Goal: Task Accomplishment & Management: Use online tool/utility

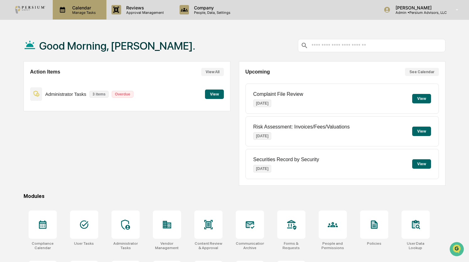
click at [75, 7] on p "Calendar" at bounding box center [83, 7] width 32 height 5
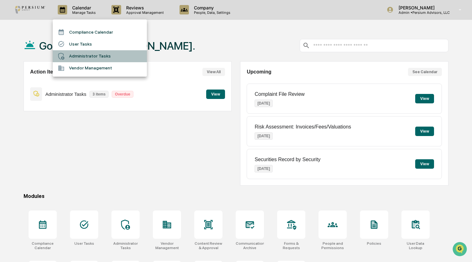
click at [88, 55] on li "Administrator Tasks" at bounding box center [100, 56] width 94 height 12
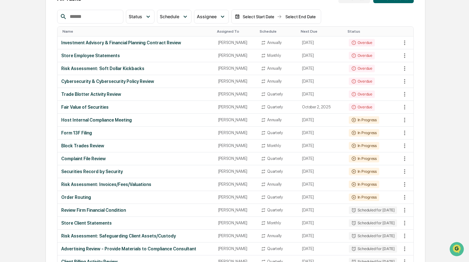
scroll to position [76, 0]
click at [83, 221] on div "Store Client Statements" at bounding box center [135, 222] width 149 height 5
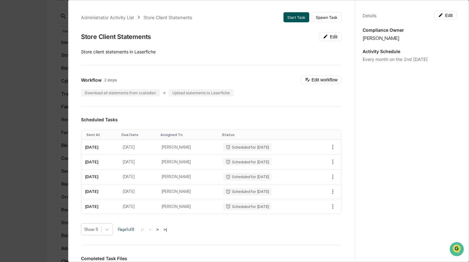
click at [294, 18] on button "Start Task" at bounding box center [296, 17] width 26 height 10
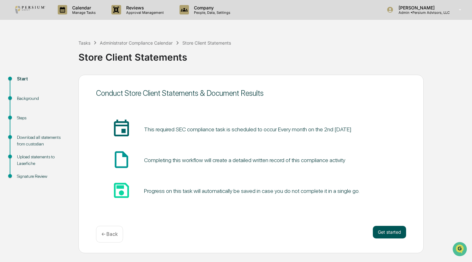
click at [385, 227] on button "Get started" at bounding box center [389, 232] width 33 height 13
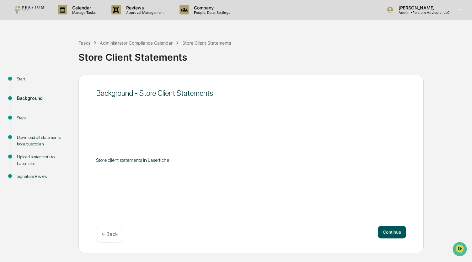
click at [393, 234] on button "Continue" at bounding box center [392, 232] width 28 height 13
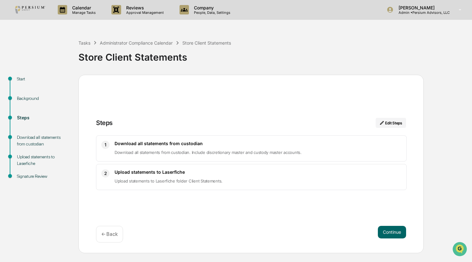
click at [393, 234] on button "Continue" at bounding box center [392, 232] width 28 height 13
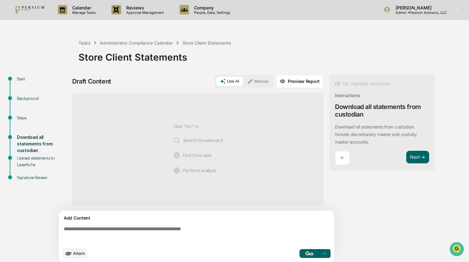
click at [253, 80] on icon at bounding box center [250, 81] width 6 height 6
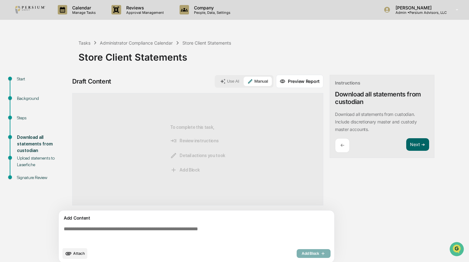
scroll to position [4, 0]
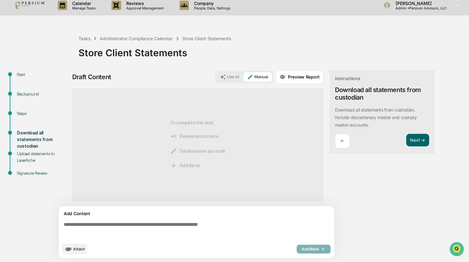
click at [126, 223] on textarea at bounding box center [197, 230] width 273 height 23
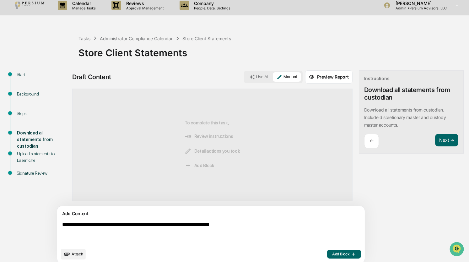
type textarea "**********"
click at [332, 253] on span "Add Block" at bounding box center [344, 253] width 24 height 5
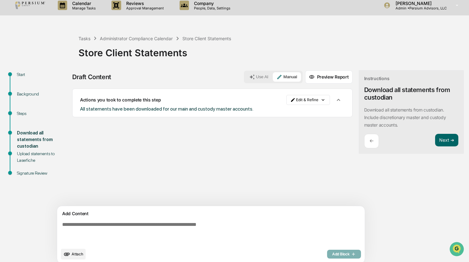
click at [420, 132] on div "Instructions Download all statements from custodian ​Download all statements fr…" at bounding box center [411, 111] width 105 height 83
click at [435, 141] on button "Next ➔" at bounding box center [446, 140] width 23 height 13
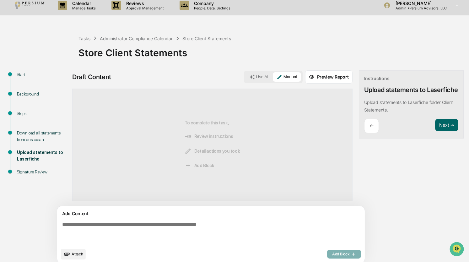
scroll to position [9, 0]
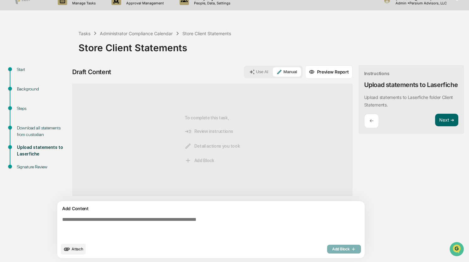
click at [153, 222] on textarea at bounding box center [196, 228] width 273 height 28
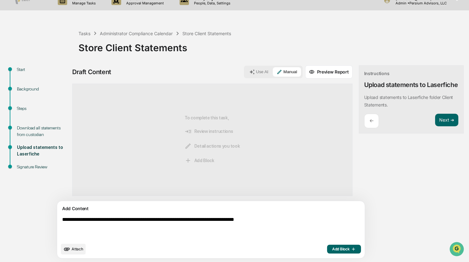
click at [70, 220] on textarea "**********" at bounding box center [196, 228] width 273 height 28
type textarea "**********"
click at [332, 249] on span "Add Block" at bounding box center [344, 248] width 24 height 5
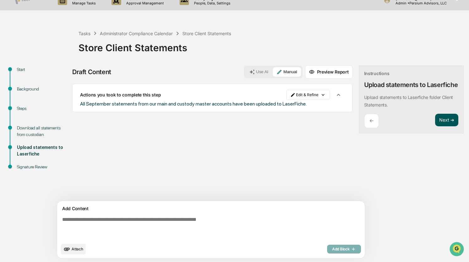
click at [435, 126] on button "Next ➔" at bounding box center [446, 120] width 23 height 13
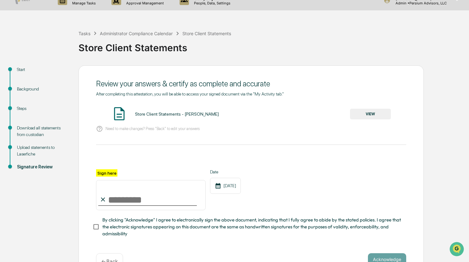
click at [374, 112] on button "VIEW" at bounding box center [370, 114] width 41 height 11
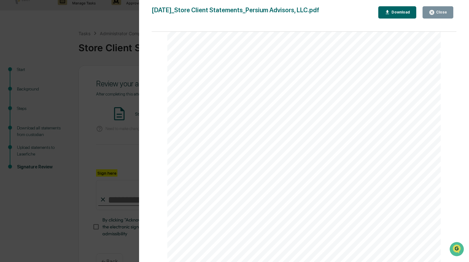
scroll to position [73, 0]
click at [436, 10] on div "Close" at bounding box center [438, 12] width 18 height 6
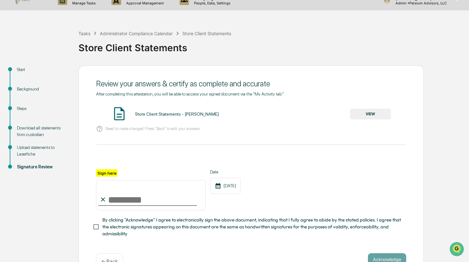
click at [123, 199] on input "Sign here" at bounding box center [151, 195] width 110 height 30
type input "**********"
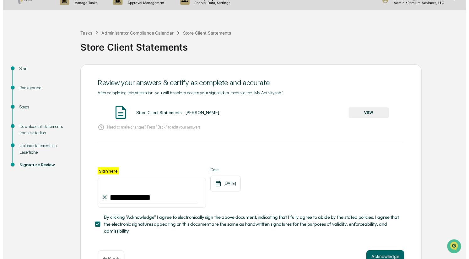
scroll to position [30, 0]
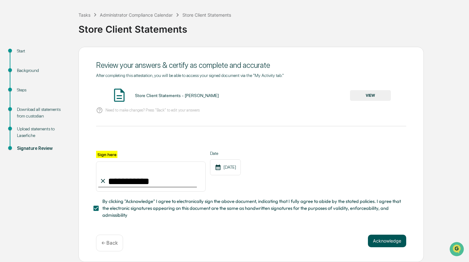
click at [380, 241] on button "Acknowledge" at bounding box center [387, 240] width 38 height 13
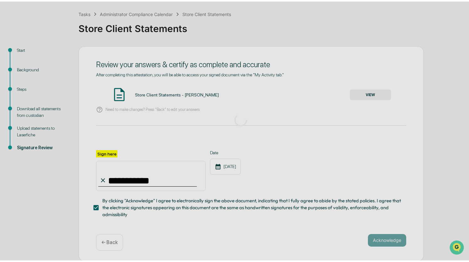
scroll to position [0, 0]
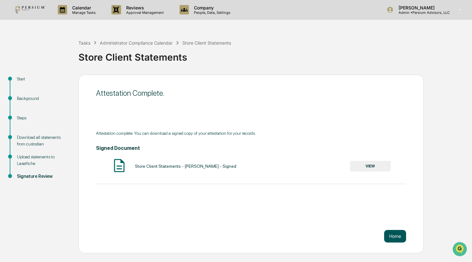
click at [393, 236] on button "Home" at bounding box center [395, 236] width 22 height 13
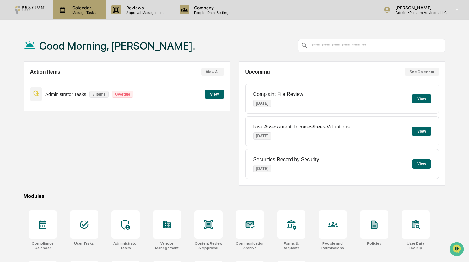
click at [84, 16] on div "Calendar Manage Tasks" at bounding box center [80, 9] width 54 height 19
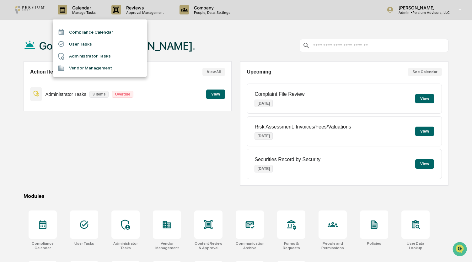
click at [94, 53] on li "Administrator Tasks" at bounding box center [100, 56] width 94 height 12
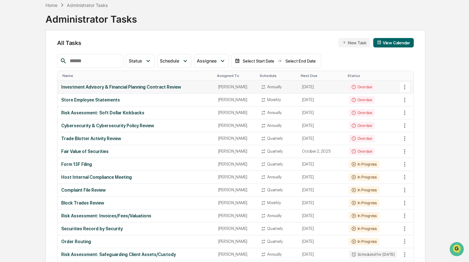
scroll to position [31, 0]
click at [83, 188] on div "Complaint File Review" at bounding box center [135, 189] width 149 height 5
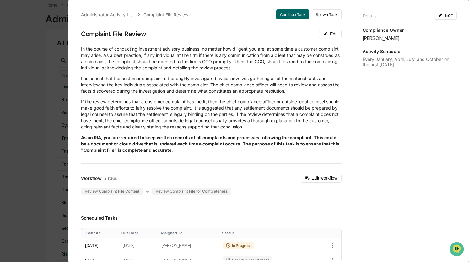
scroll to position [0, 0]
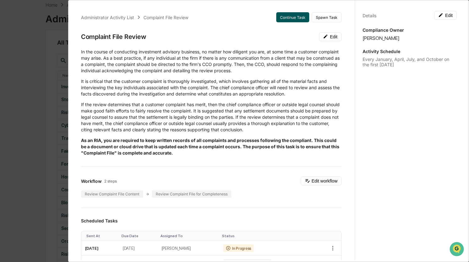
click at [278, 17] on button "Continue Task" at bounding box center [292, 17] width 33 height 10
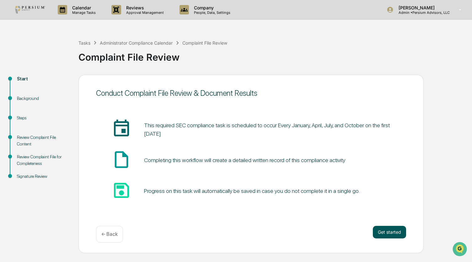
click at [389, 231] on button "Get started" at bounding box center [389, 232] width 33 height 13
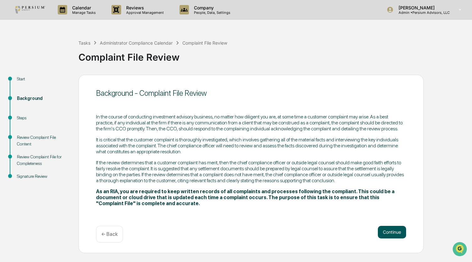
click at [399, 232] on button "Continue" at bounding box center [392, 232] width 28 height 13
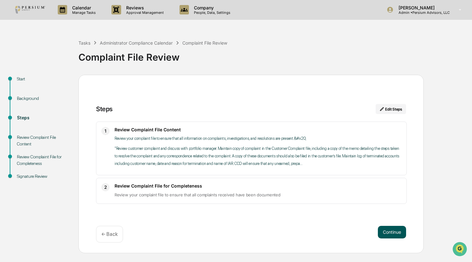
click at [391, 228] on button "Continue" at bounding box center [392, 232] width 28 height 13
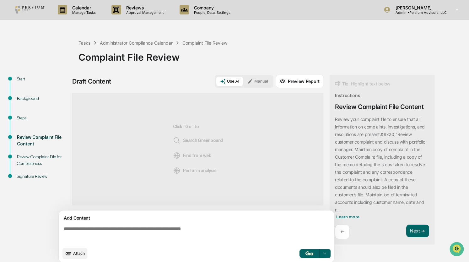
scroll to position [4, 0]
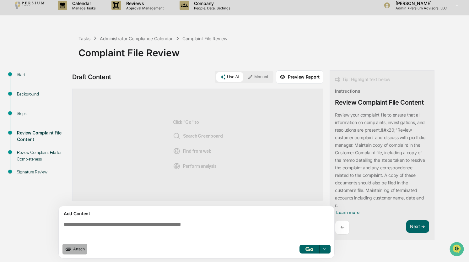
click at [74, 250] on span "Attach" at bounding box center [79, 248] width 12 height 5
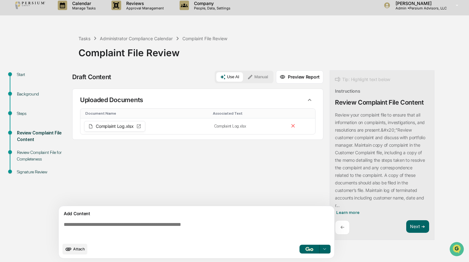
click at [104, 223] on textarea at bounding box center [197, 230] width 273 height 23
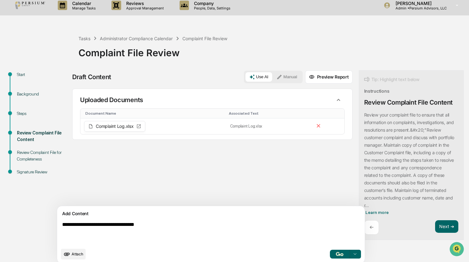
type textarea "**********"
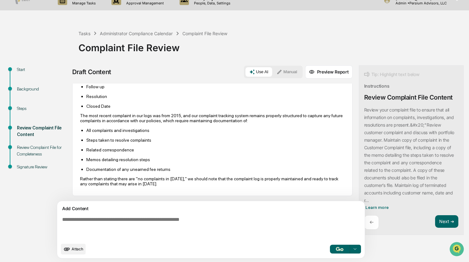
scroll to position [0, 0]
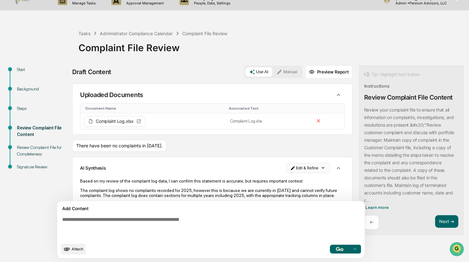
click at [291, 164] on html "Calendar Manage Tasks Reviews Approval Management Company People, Data, Setting…" at bounding box center [234, 122] width 469 height 262
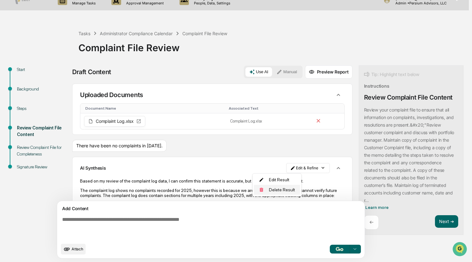
click at [288, 187] on div "Delete Result" at bounding box center [277, 190] width 46 height 10
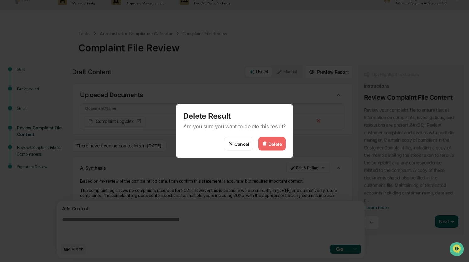
click at [279, 145] on div "Delete" at bounding box center [274, 143] width 13 height 5
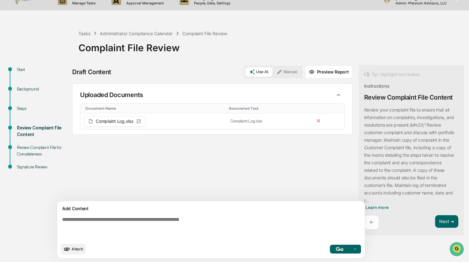
click at [273, 70] on button "Manual" at bounding box center [287, 71] width 28 height 9
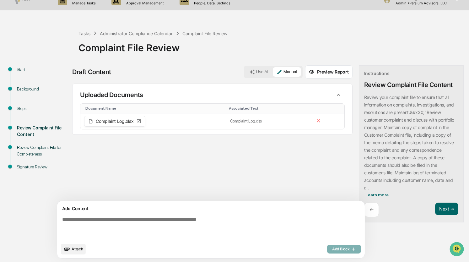
click at [121, 229] on textarea at bounding box center [196, 228] width 273 height 28
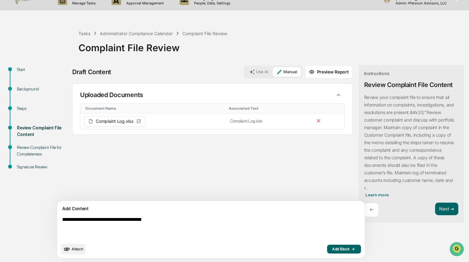
type textarea "**********"
click at [332, 247] on span "Add Block" at bounding box center [344, 248] width 24 height 5
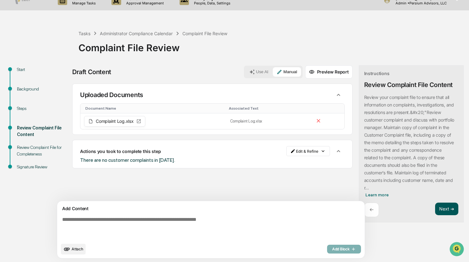
click at [435, 207] on button "Next ➔" at bounding box center [446, 208] width 23 height 13
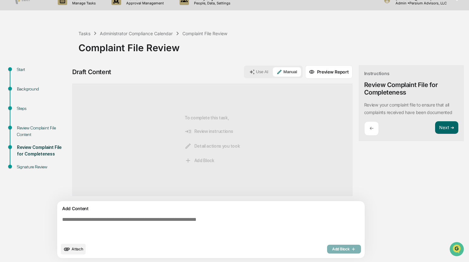
click at [131, 221] on textarea at bounding box center [196, 228] width 273 height 28
type textarea "*"
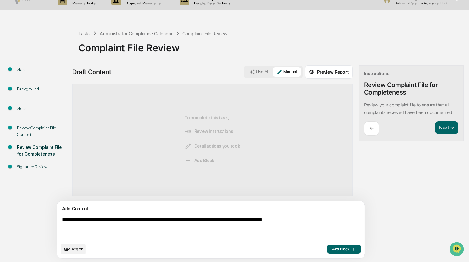
type textarea "**********"
click at [332, 248] on span "Add Block" at bounding box center [344, 248] width 24 height 5
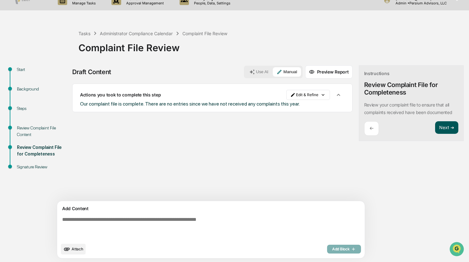
click at [435, 130] on button "Next ➔" at bounding box center [446, 127] width 23 height 13
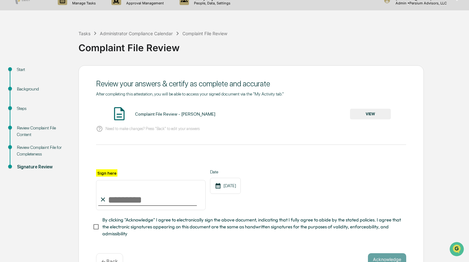
click at [362, 114] on button "VIEW" at bounding box center [370, 114] width 41 height 11
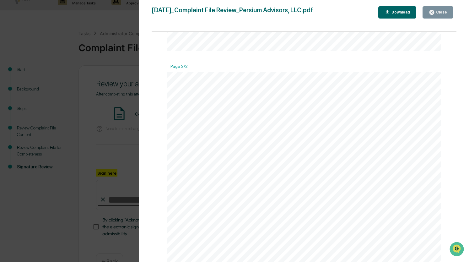
scroll to position [578, 0]
click at [438, 17] on button "Close" at bounding box center [437, 12] width 31 height 12
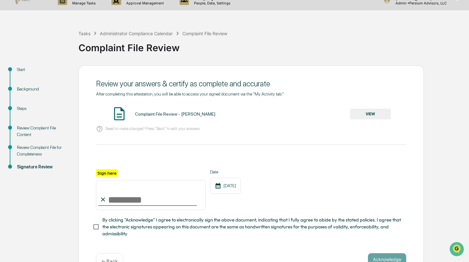
click at [141, 206] on input "Sign here" at bounding box center [151, 195] width 110 height 30
type input "**********"
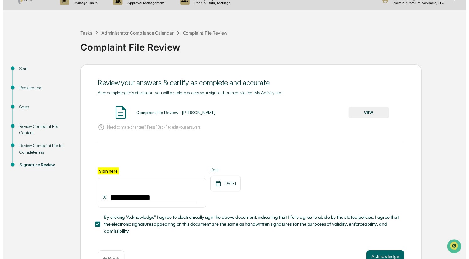
scroll to position [30, 0]
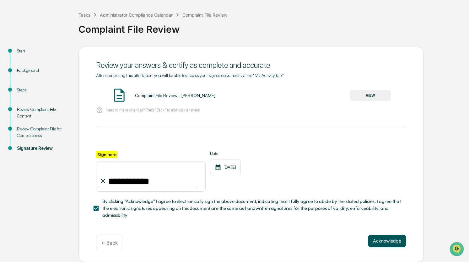
click at [382, 244] on button "Acknowledge" at bounding box center [387, 240] width 38 height 13
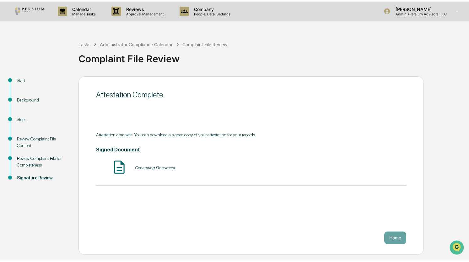
scroll to position [0, 0]
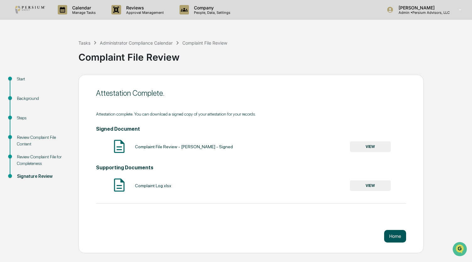
click at [398, 238] on button "Home" at bounding box center [395, 236] width 22 height 13
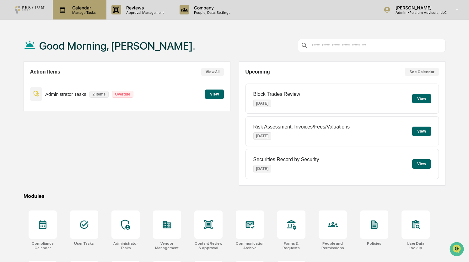
click at [86, 16] on div "Calendar Manage Tasks" at bounding box center [80, 9] width 54 height 19
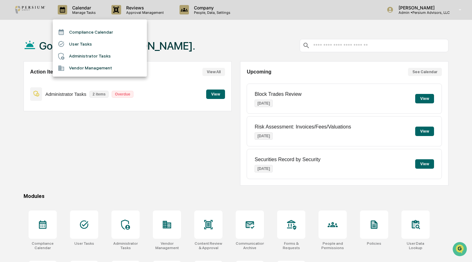
click at [93, 56] on li "Administrator Tasks" at bounding box center [100, 56] width 94 height 12
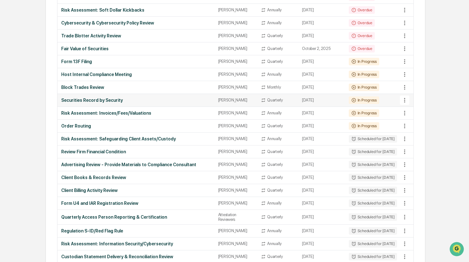
scroll to position [134, 0]
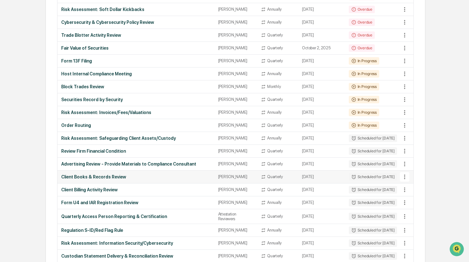
click at [94, 176] on div "Client Books & Records Review" at bounding box center [135, 176] width 149 height 5
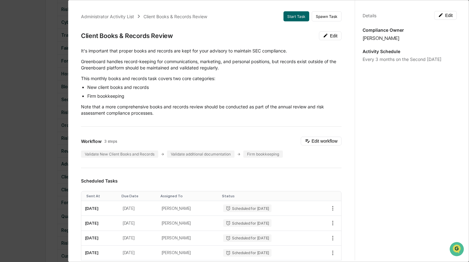
scroll to position [3, 0]
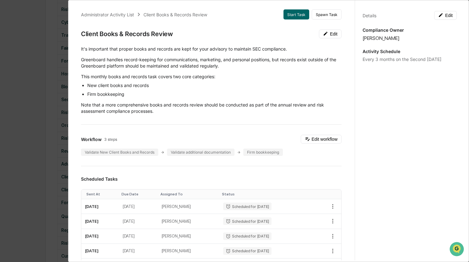
click at [42, 76] on div "Administrator Activity List Client Books & Records Review Start Task Spawn Task…" at bounding box center [234, 131] width 469 height 262
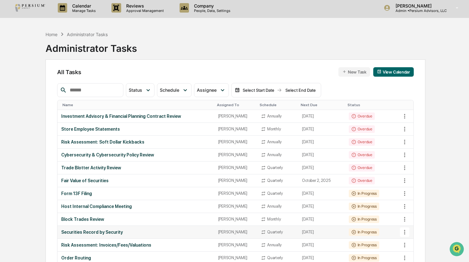
scroll to position [0, 0]
